Goal: Check status: Check status

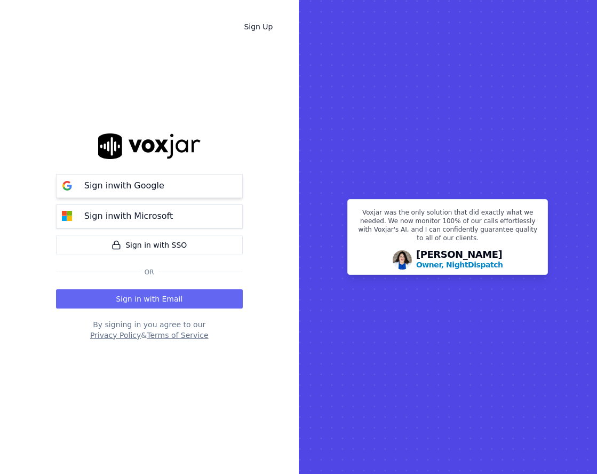
click at [182, 187] on button "Sign in with Google" at bounding box center [149, 186] width 187 height 24
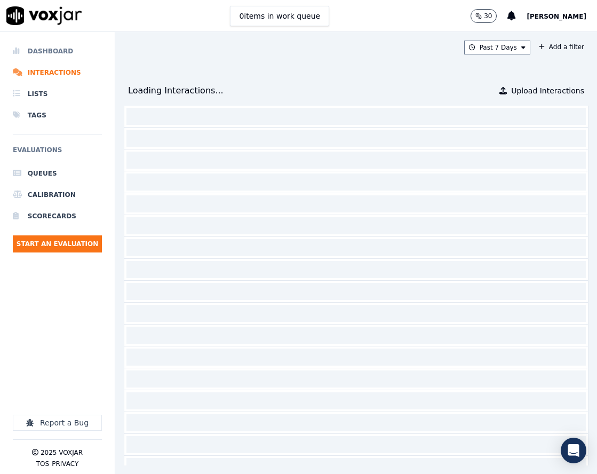
click at [48, 49] on li "Dashboard" at bounding box center [57, 51] width 89 height 21
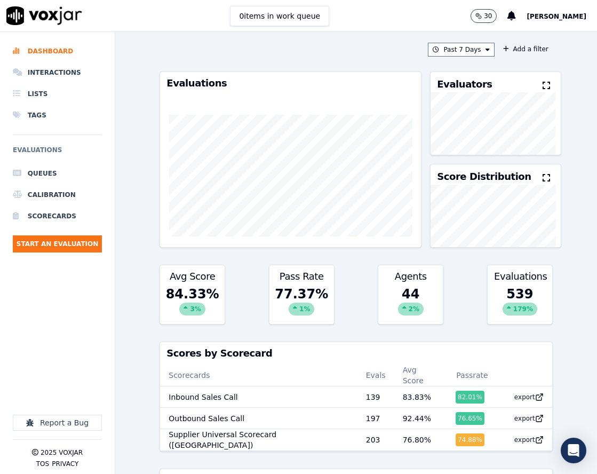
click at [135, 371] on div "Past 7 Days Add a filter Evaluations Evaluators Score Distribution Avg Score 84…" at bounding box center [356, 253] width 482 height 442
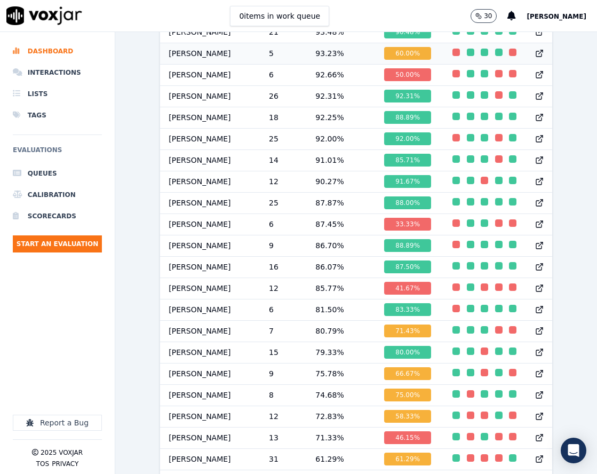
scroll to position [1030, 0]
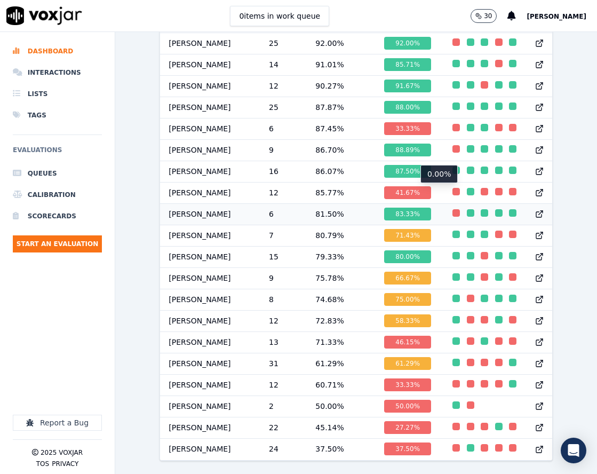
click at [453, 209] on div "button" at bounding box center [456, 212] width 7 height 7
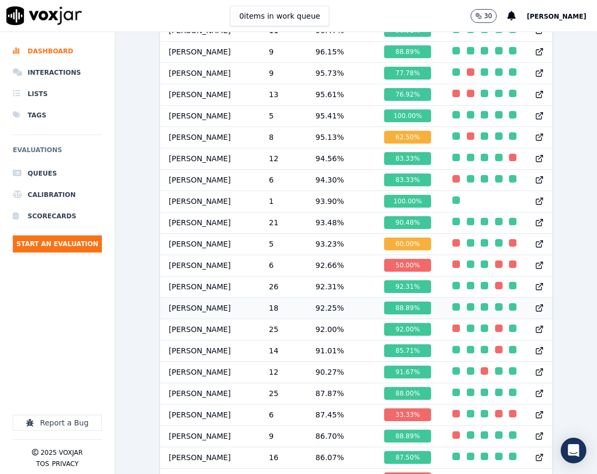
scroll to position [657, 0]
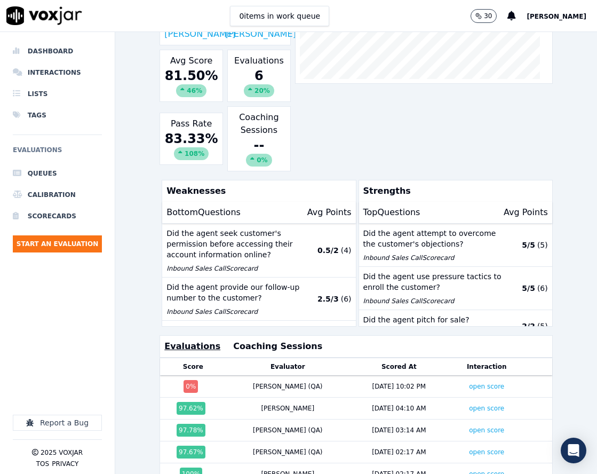
scroll to position [243, 0]
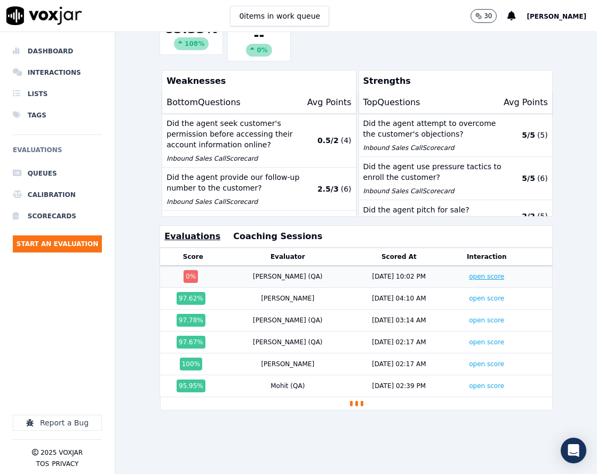
click at [469, 273] on link "open score" at bounding box center [486, 276] width 35 height 7
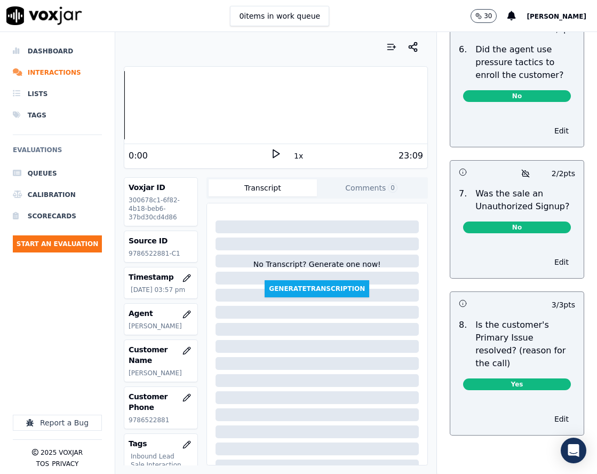
scroll to position [3654, 0]
